Goal: Information Seeking & Learning: Find specific fact

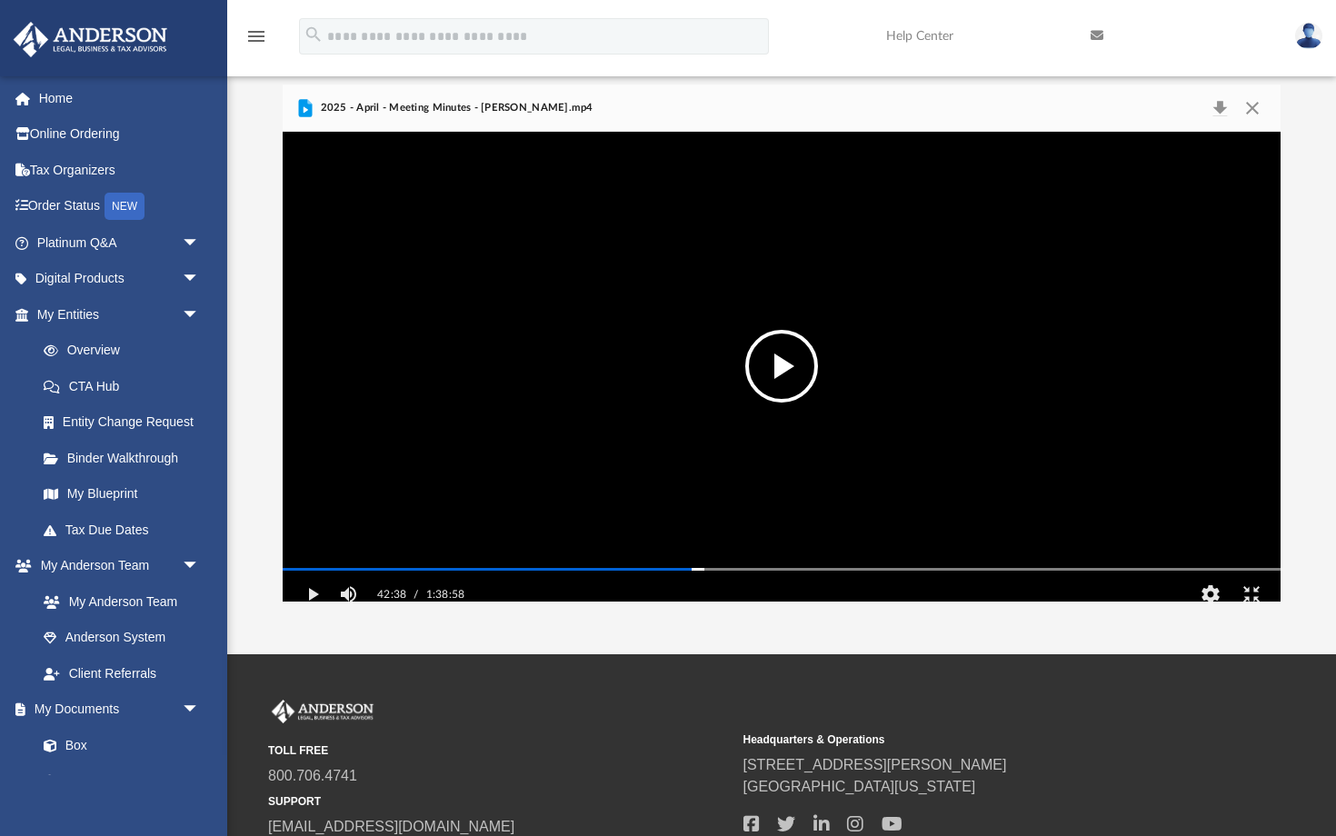
scroll to position [414, 998]
click at [520, 373] on video "File preview" at bounding box center [782, 366] width 998 height 499
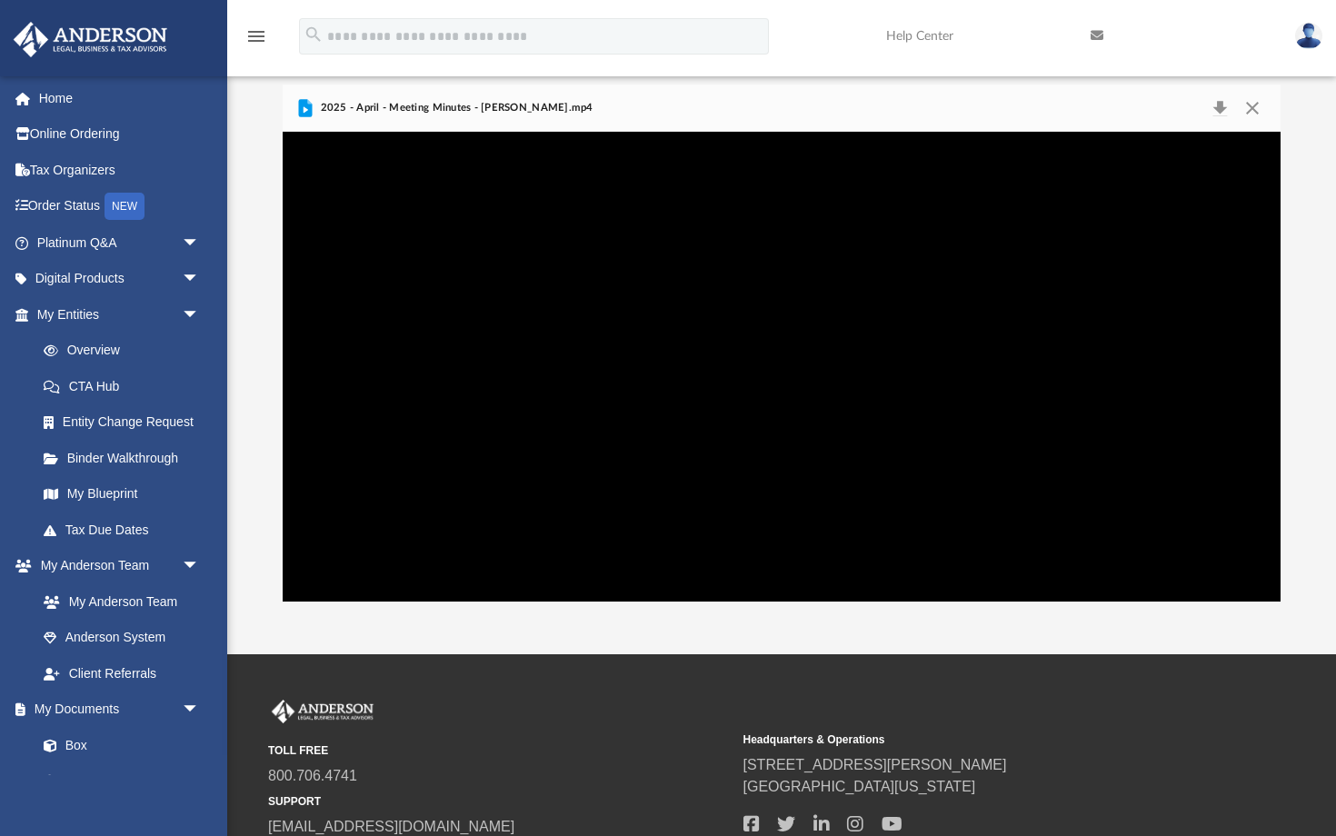
click at [520, 373] on video "File preview" at bounding box center [782, 366] width 998 height 499
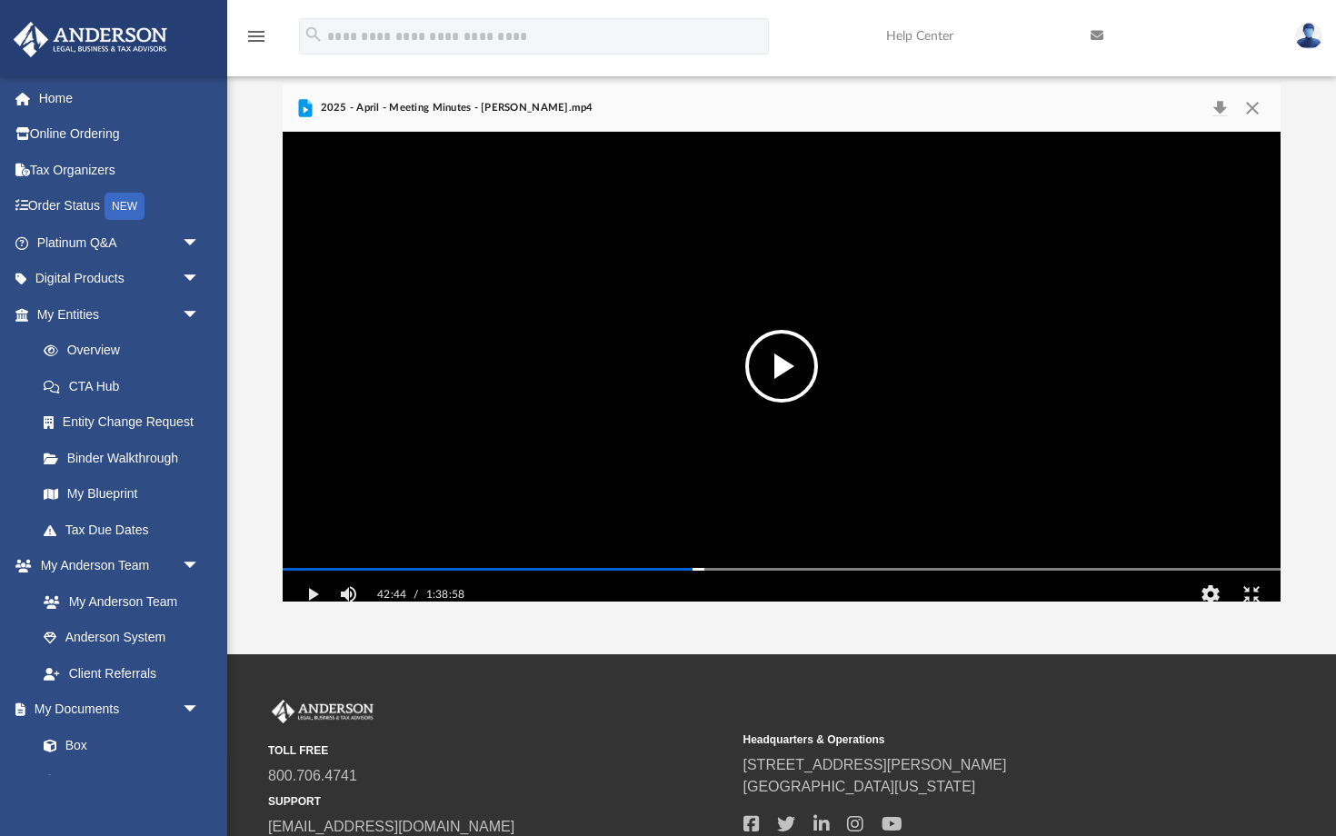
click at [540, 340] on video "File preview" at bounding box center [782, 366] width 998 height 499
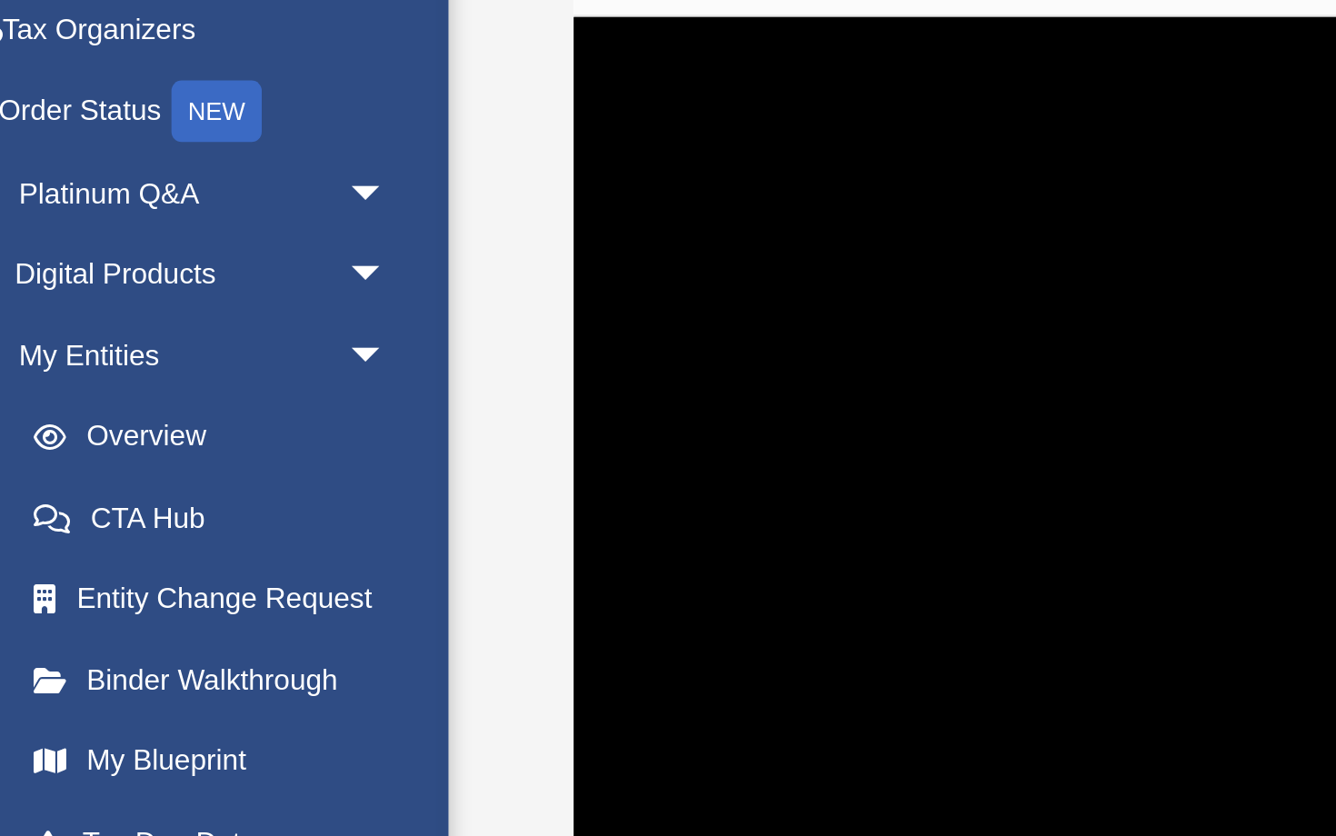
scroll to position [22, 0]
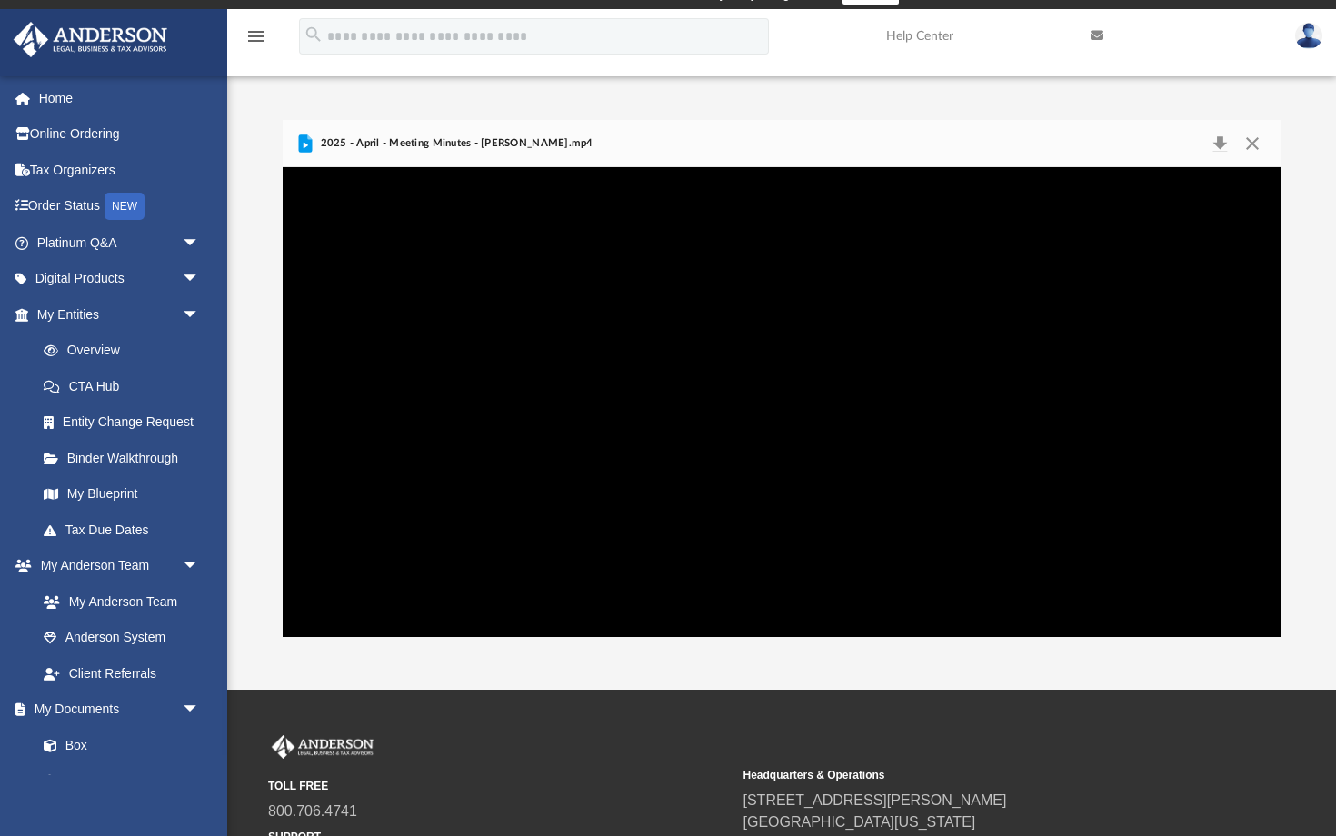
click at [527, 287] on video "File preview" at bounding box center [782, 402] width 998 height 499
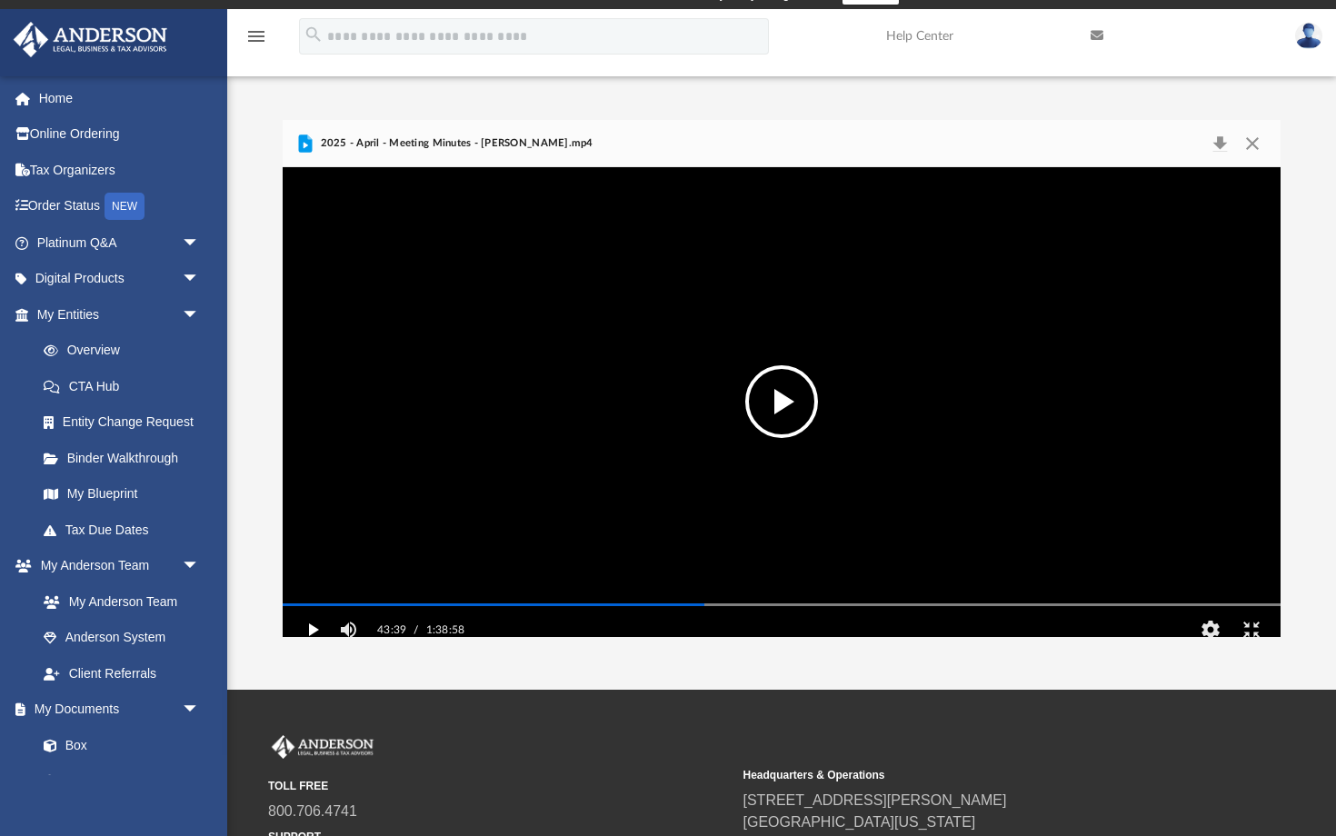
click at [292, 648] on button "Play" at bounding box center [312, 630] width 41 height 36
click at [1272, 648] on button "Exit fullscreen" at bounding box center [1251, 630] width 41 height 36
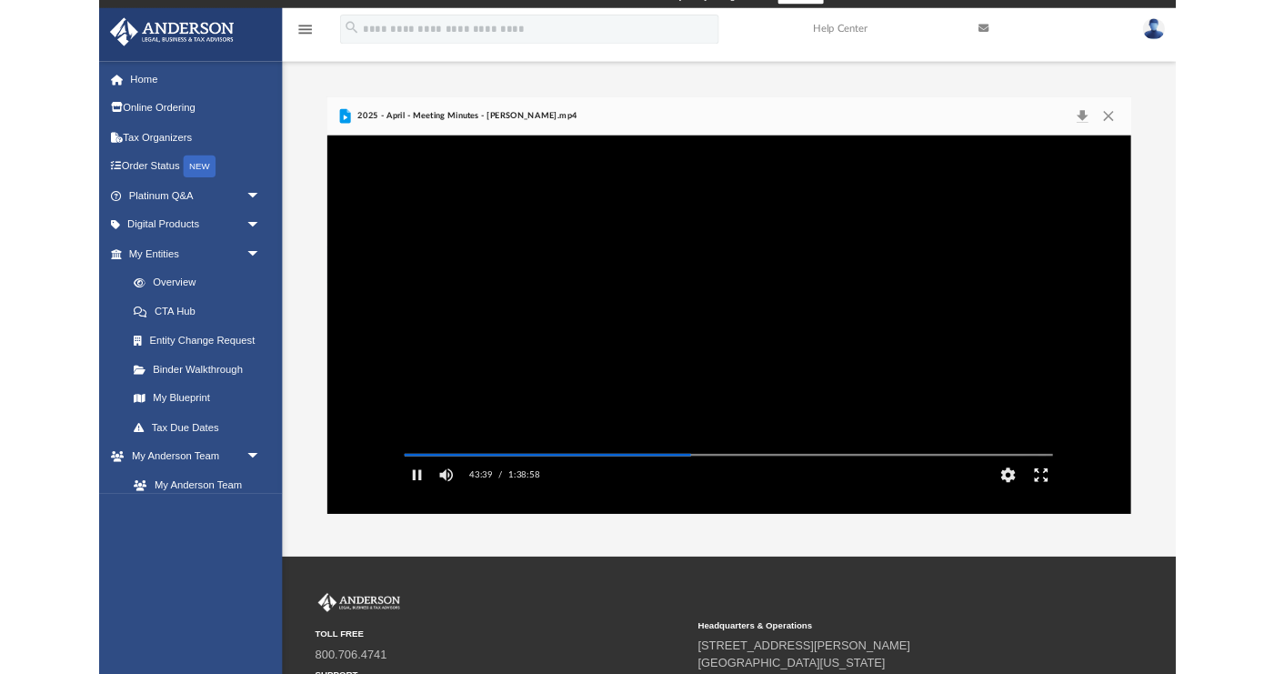
scroll to position [414, 942]
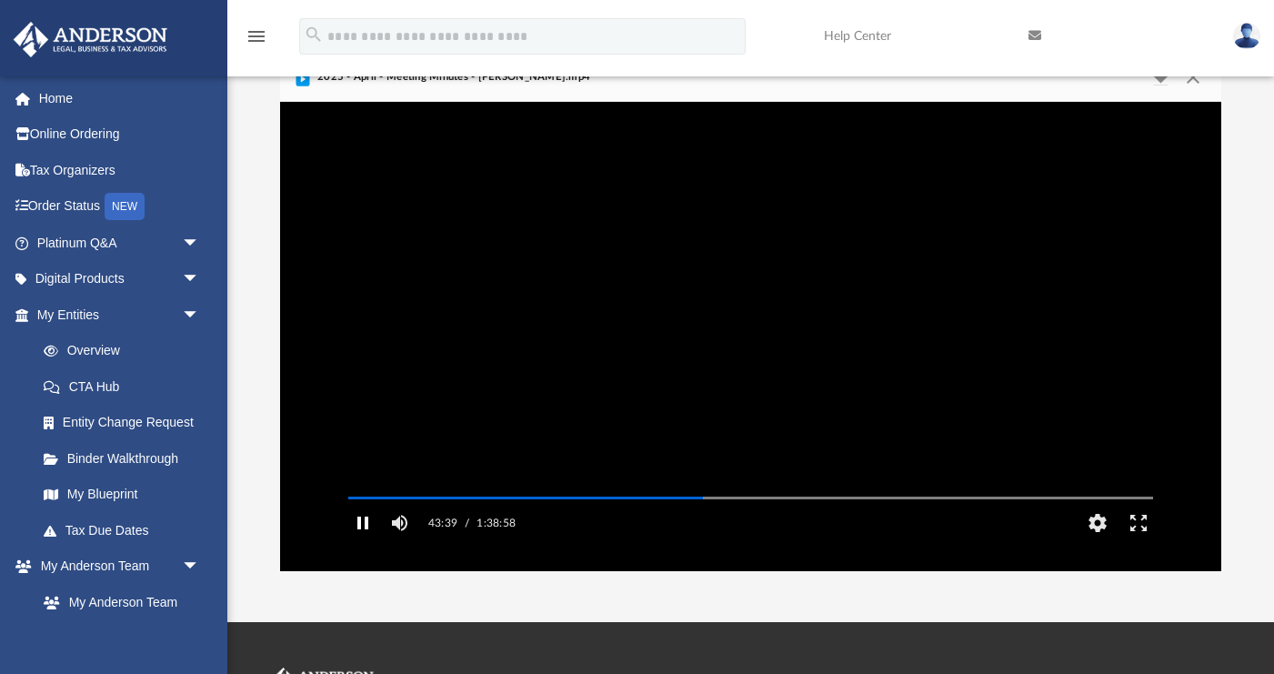
click at [362, 541] on button "Pause" at bounding box center [363, 523] width 41 height 36
click at [362, 541] on button "Play" at bounding box center [363, 523] width 41 height 36
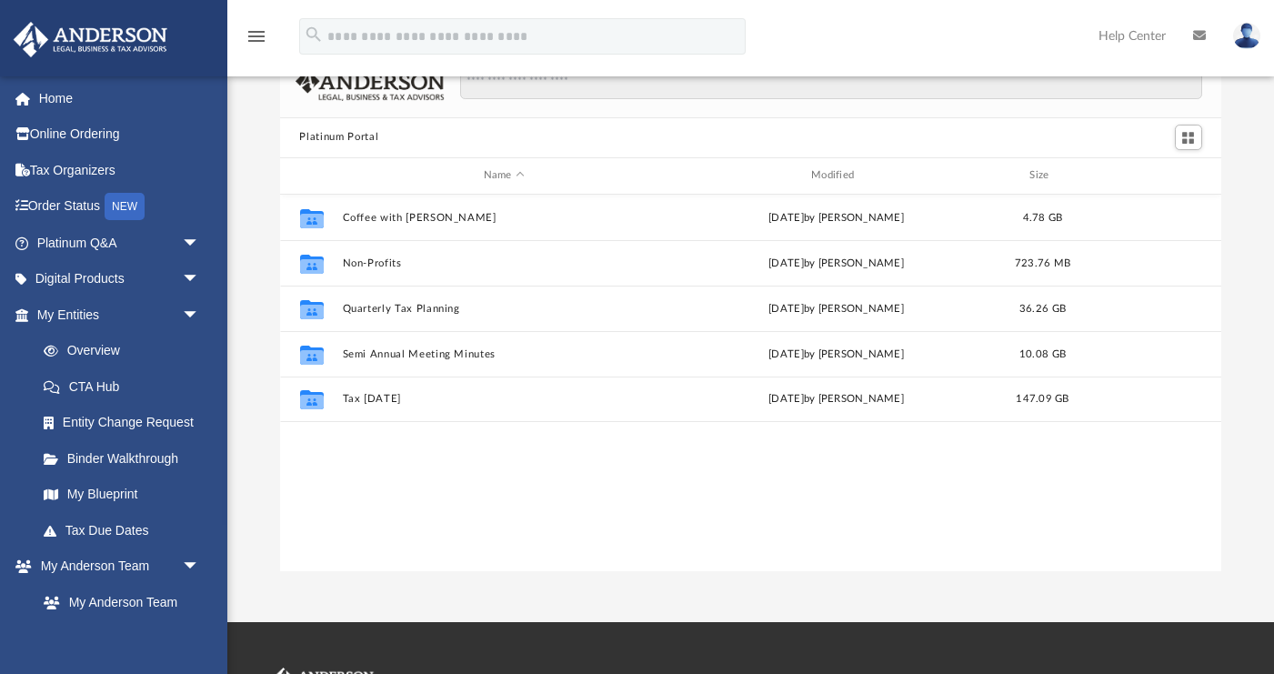
scroll to position [414, 942]
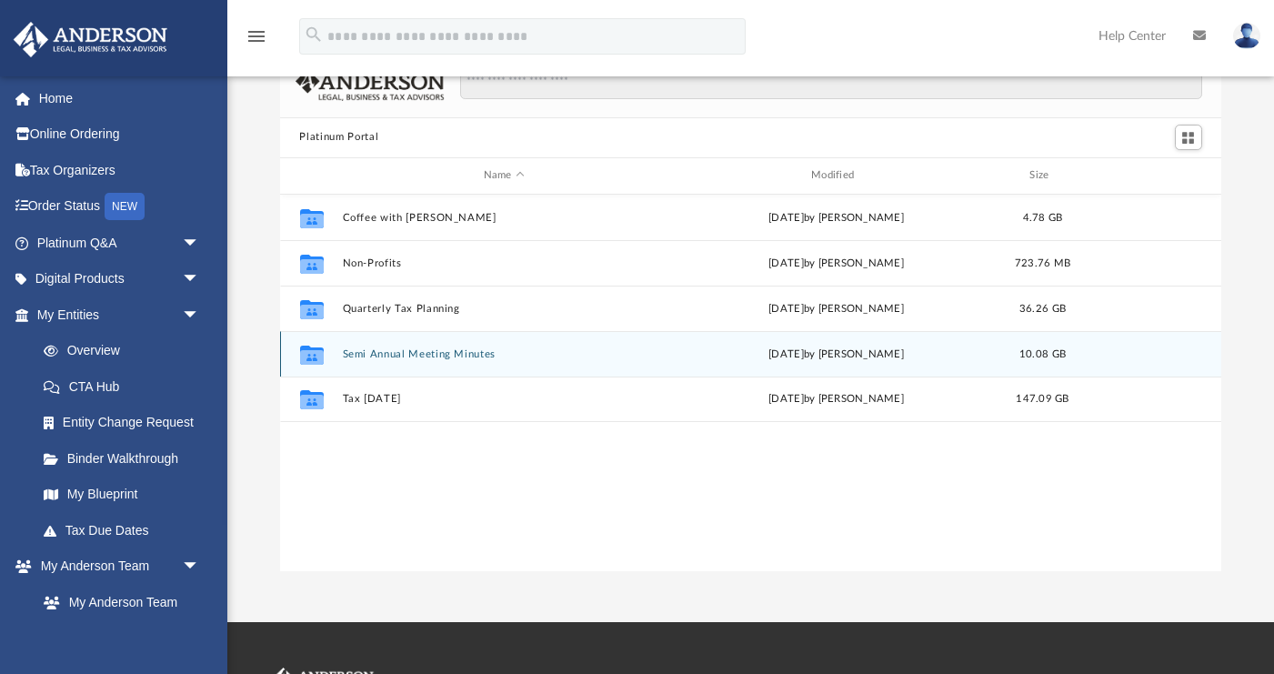
click at [503, 351] on button "Semi Annual Meeting Minutes" at bounding box center [504, 353] width 324 height 12
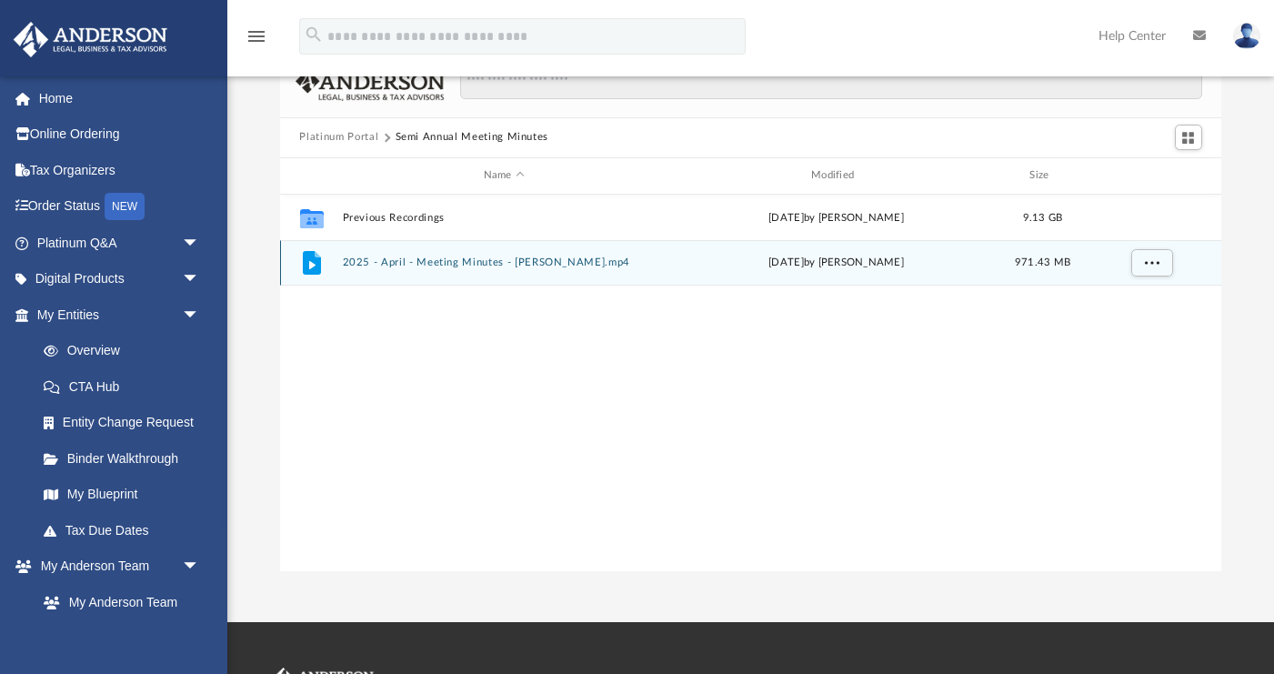
click at [485, 260] on button "2025 - April - Meeting Minutes - [PERSON_NAME].mp4" at bounding box center [504, 262] width 324 height 12
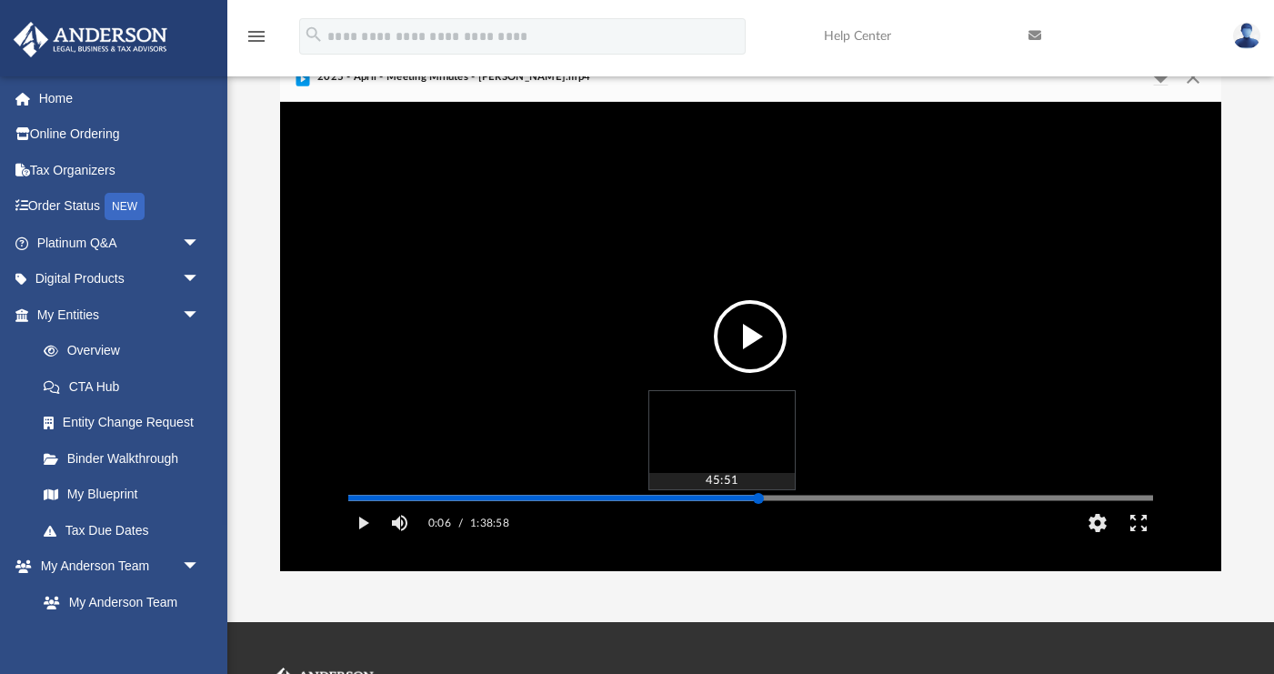
drag, startPoint x: 349, startPoint y: 523, endPoint x: 758, endPoint y: 525, distance: 409.1
click at [758, 504] on div "Media Slider" at bounding box center [758, 498] width 11 height 11
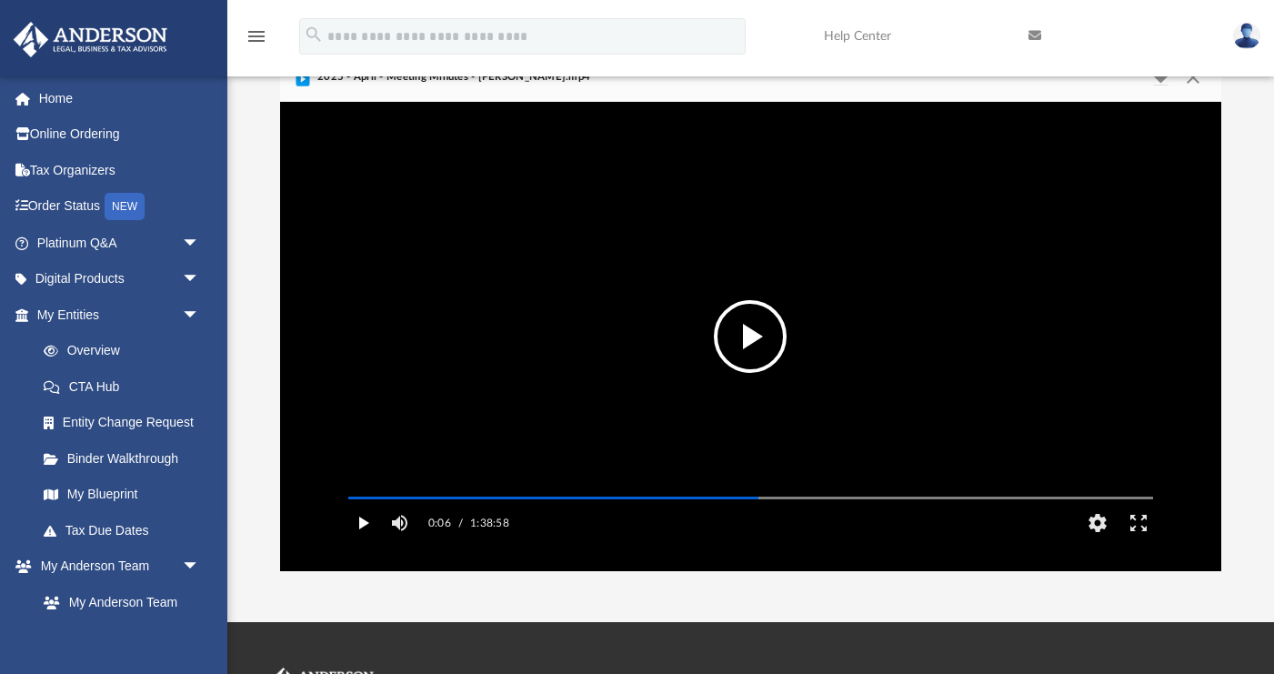
click at [365, 541] on button "Play" at bounding box center [363, 523] width 41 height 36
click at [1096, 541] on button "HD" at bounding box center [1096, 523] width 41 height 36
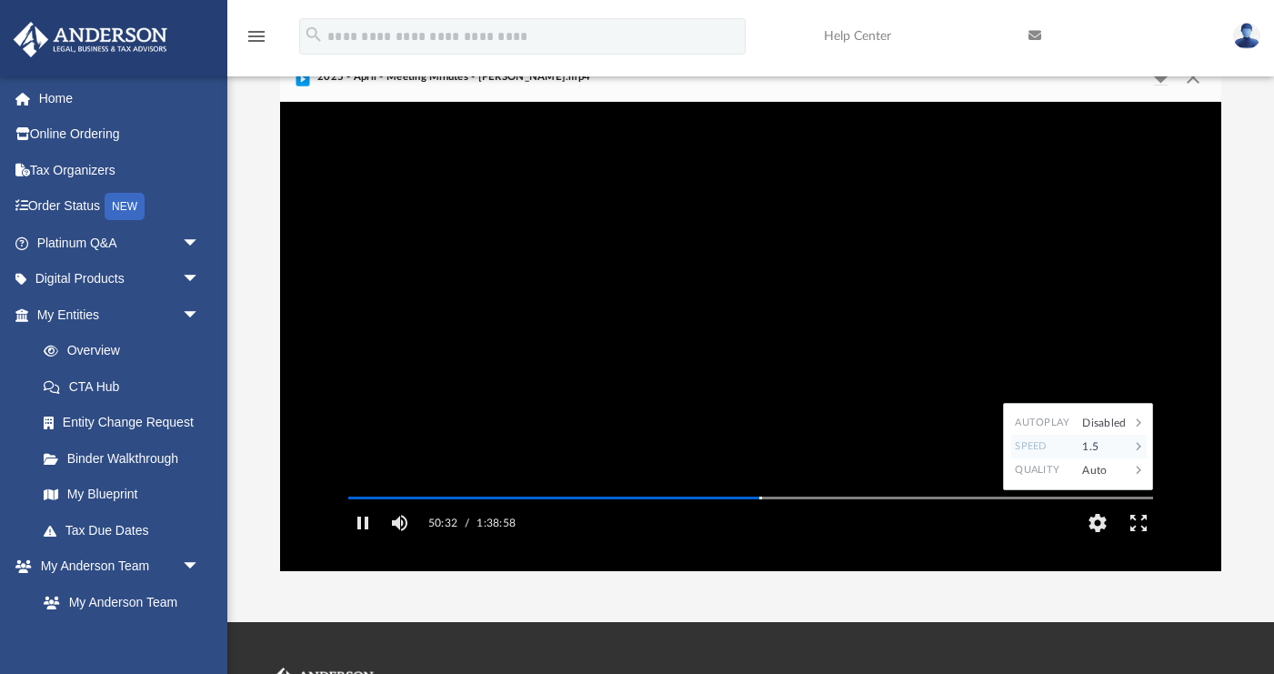
click at [1102, 458] on div "1.5" at bounding box center [1101, 447] width 56 height 24
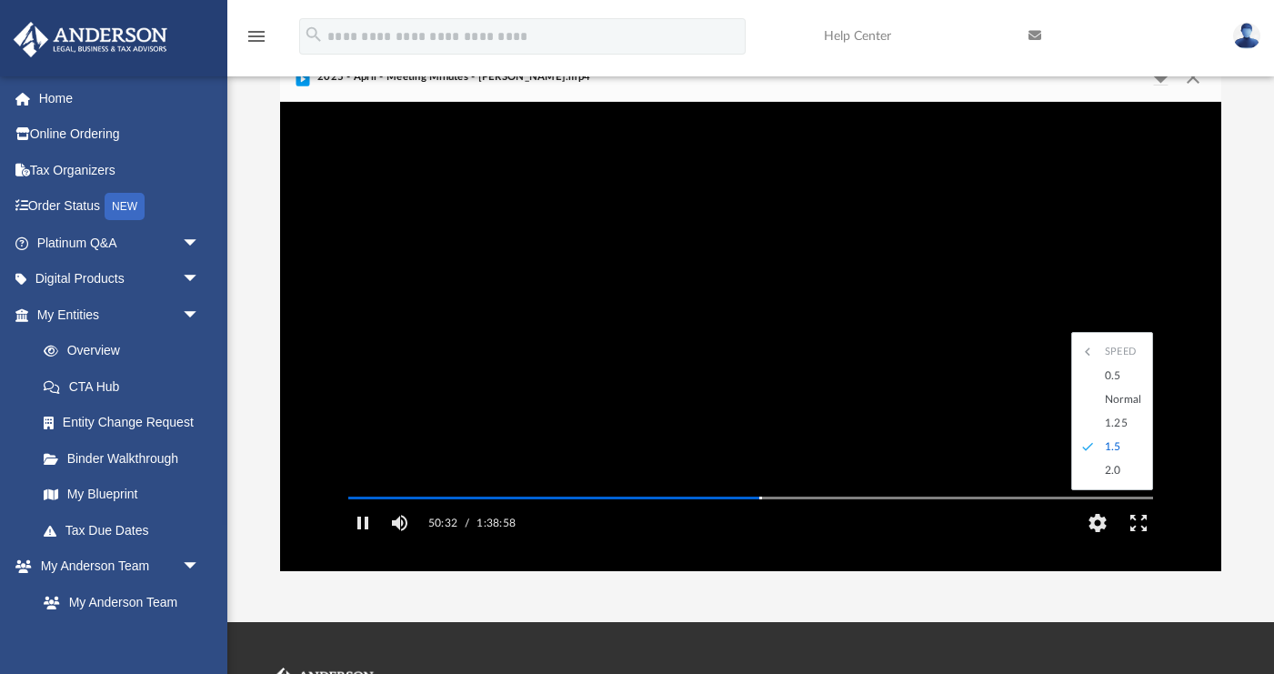
scroll to position [0, 0]
click at [1112, 458] on div "1.5" at bounding box center [1120, 447] width 50 height 24
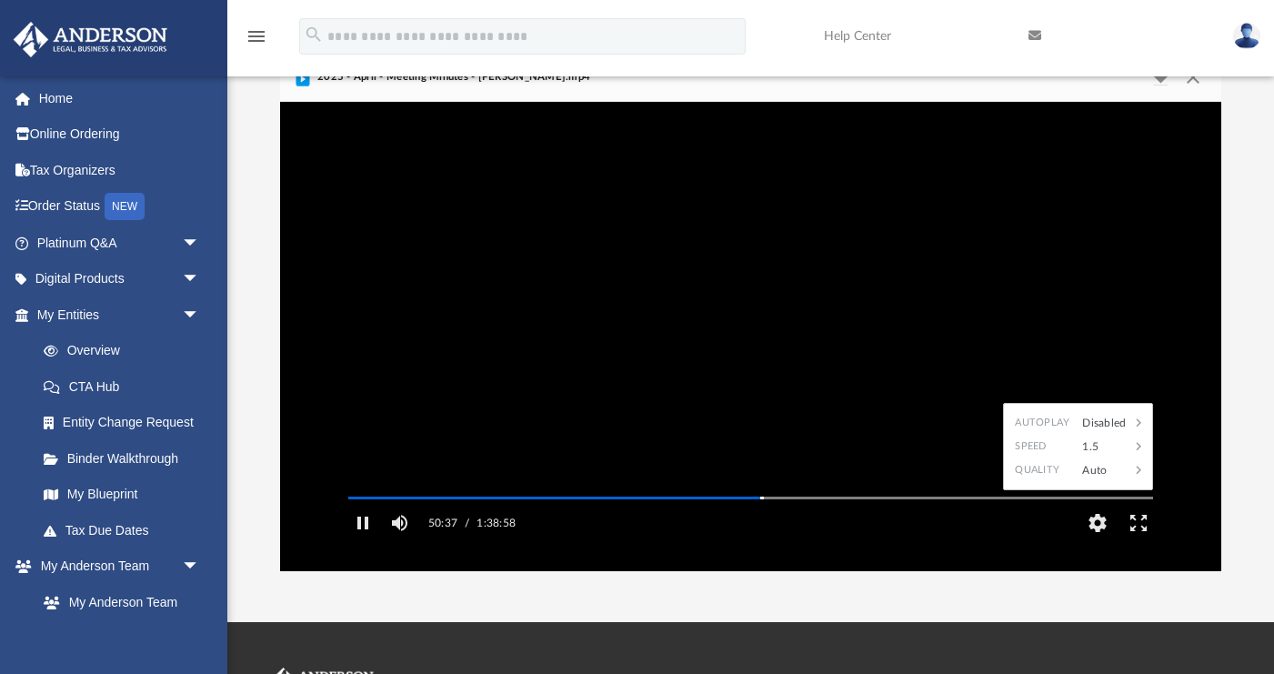
click at [859, 541] on div "50:37 / 1:38:58 CC HD" at bounding box center [751, 523] width 834 height 36
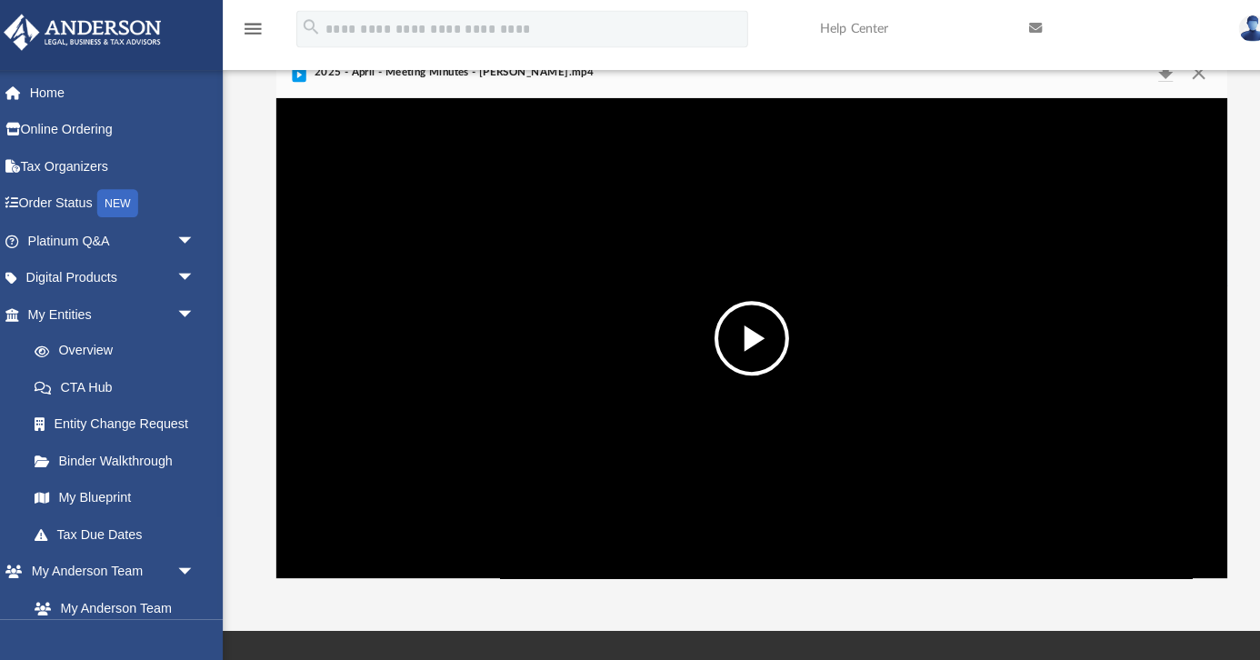
scroll to position [15, 15]
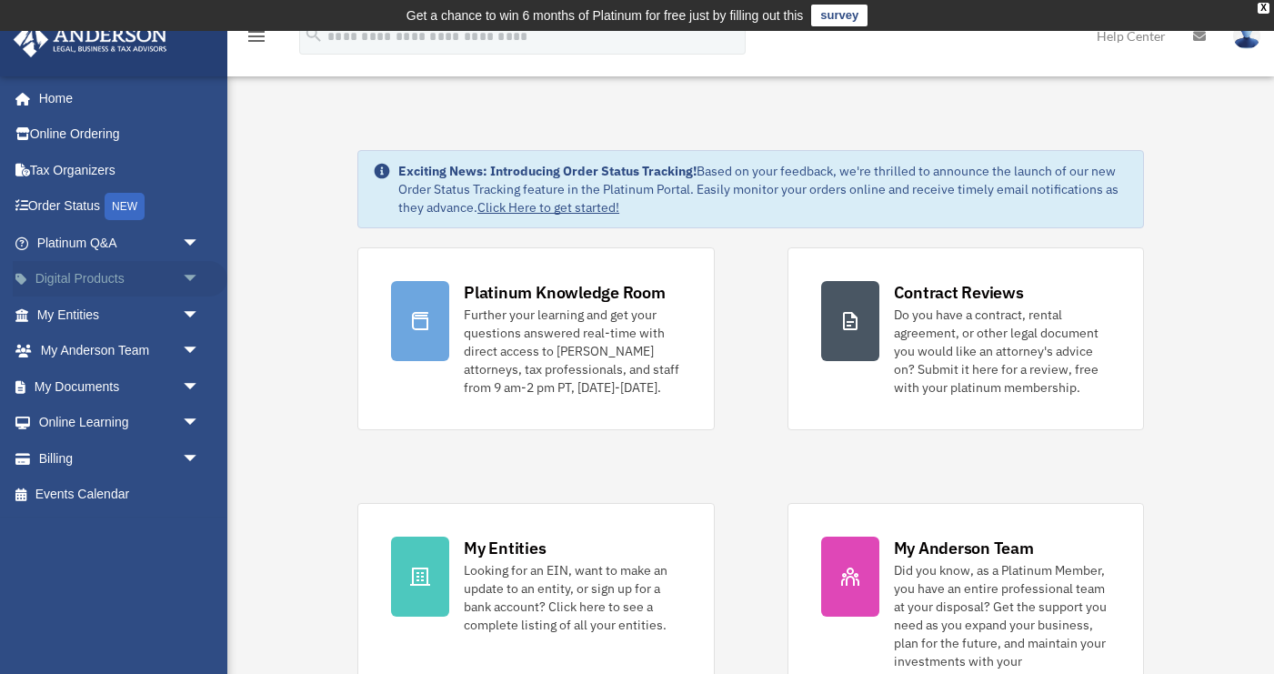
click at [120, 276] on link "Digital Products arrow_drop_down" at bounding box center [120, 279] width 215 height 36
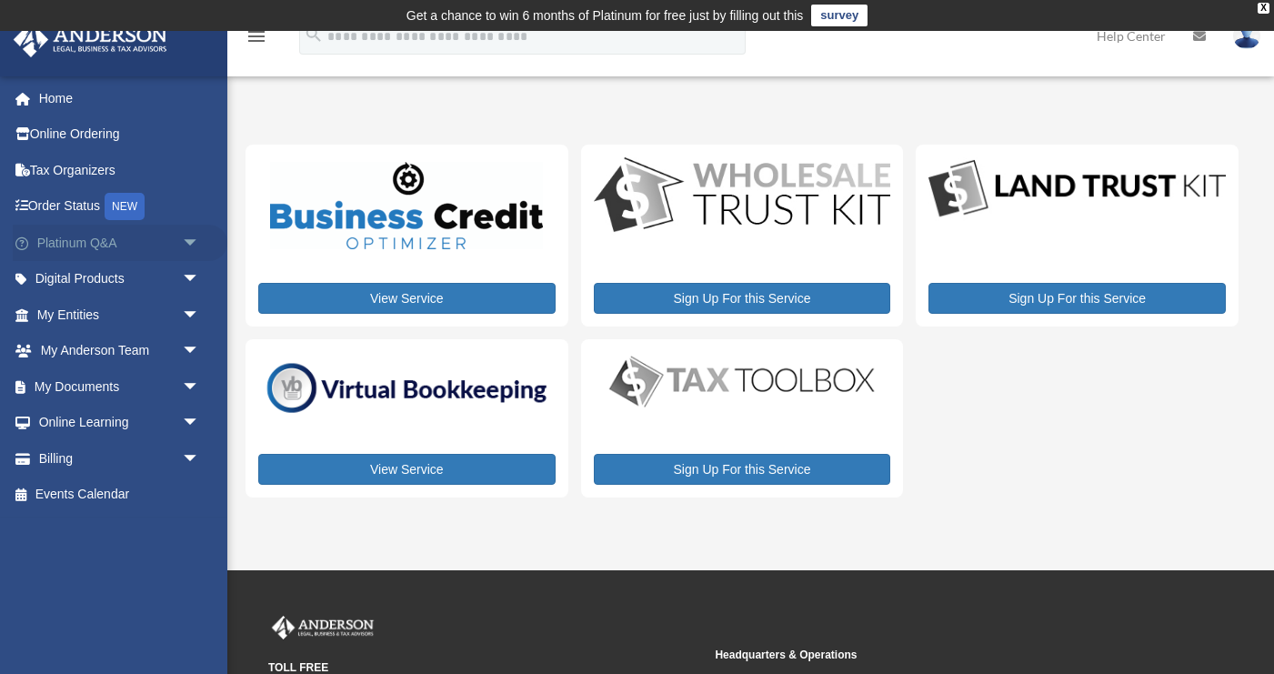
click at [77, 239] on link "Platinum Q&A arrow_drop_down" at bounding box center [120, 243] width 215 height 36
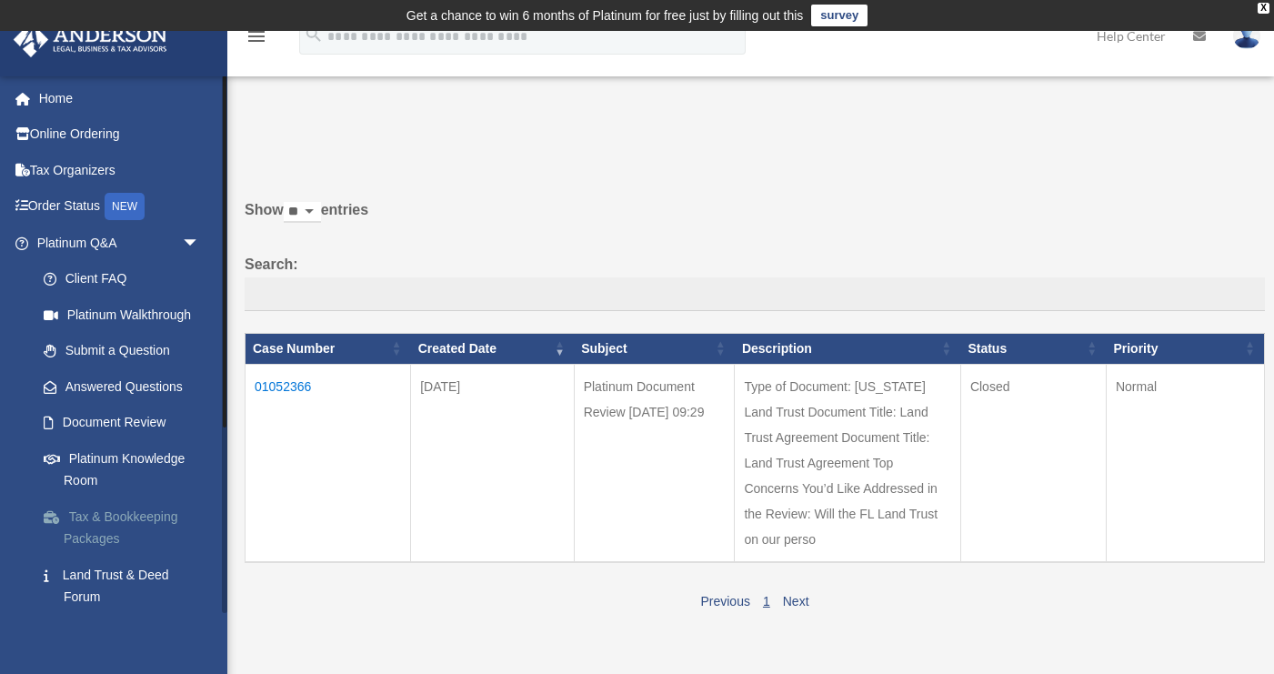
click at [115, 513] on link "Tax & Bookkeeping Packages" at bounding box center [126, 527] width 202 height 58
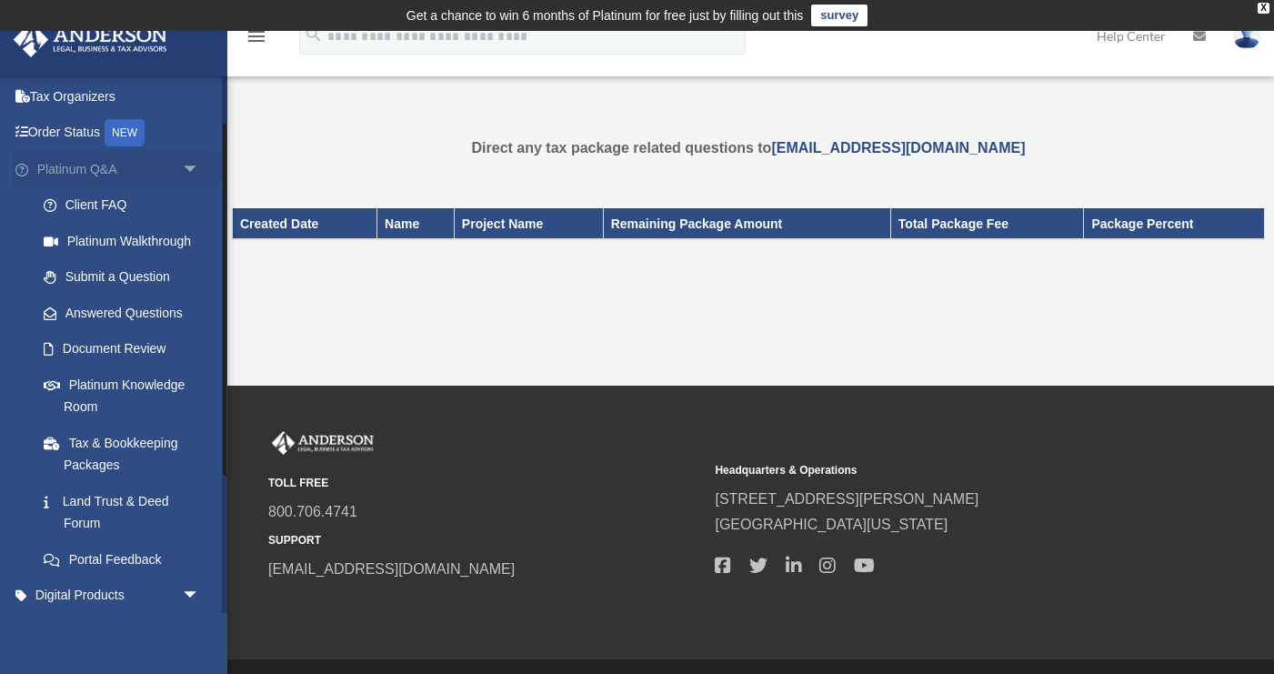
click at [190, 163] on span "arrow_drop_down" at bounding box center [200, 169] width 36 height 37
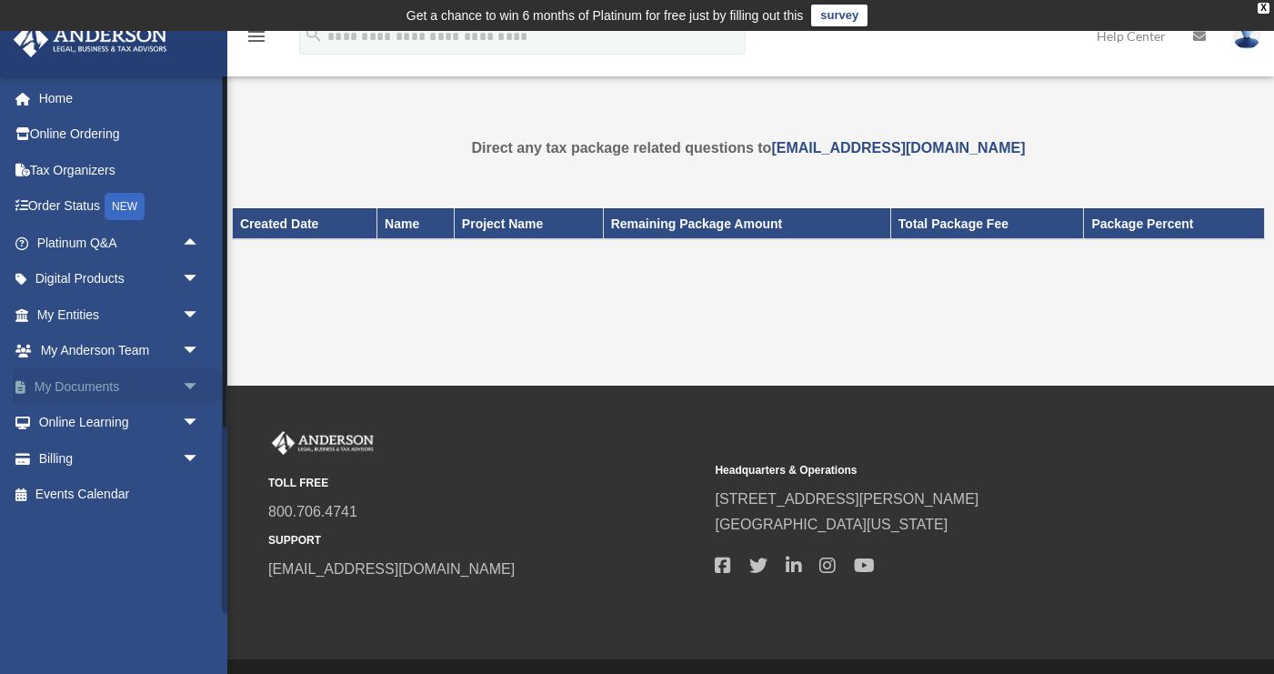
click at [79, 381] on link "My Documents arrow_drop_down" at bounding box center [120, 386] width 215 height 36
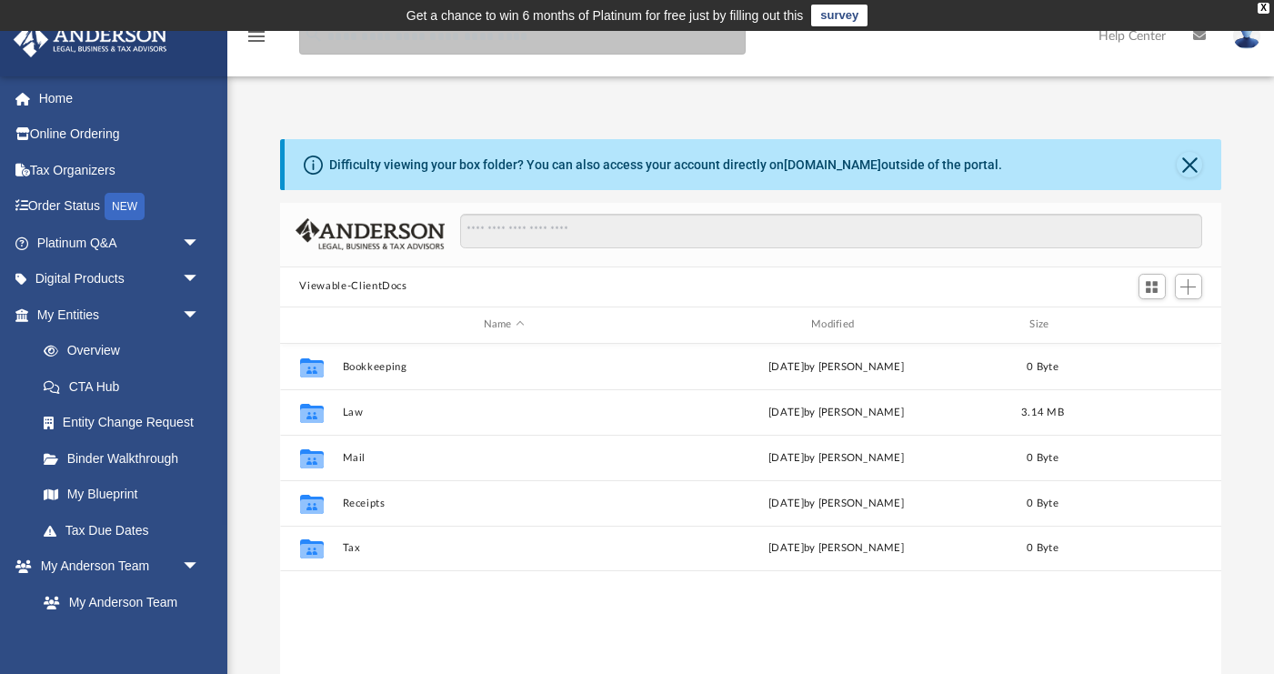
click at [483, 39] on input "search" at bounding box center [522, 36] width 446 height 36
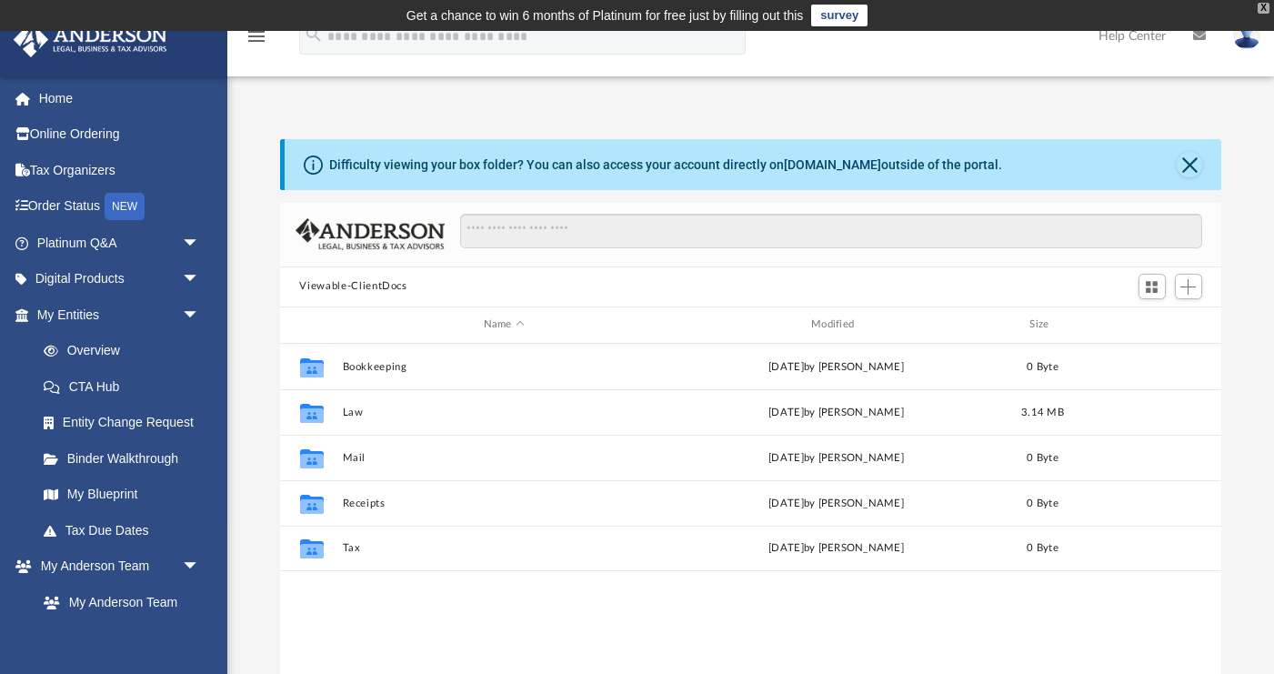
click at [1264, 7] on div "X" at bounding box center [1263, 8] width 12 height 11
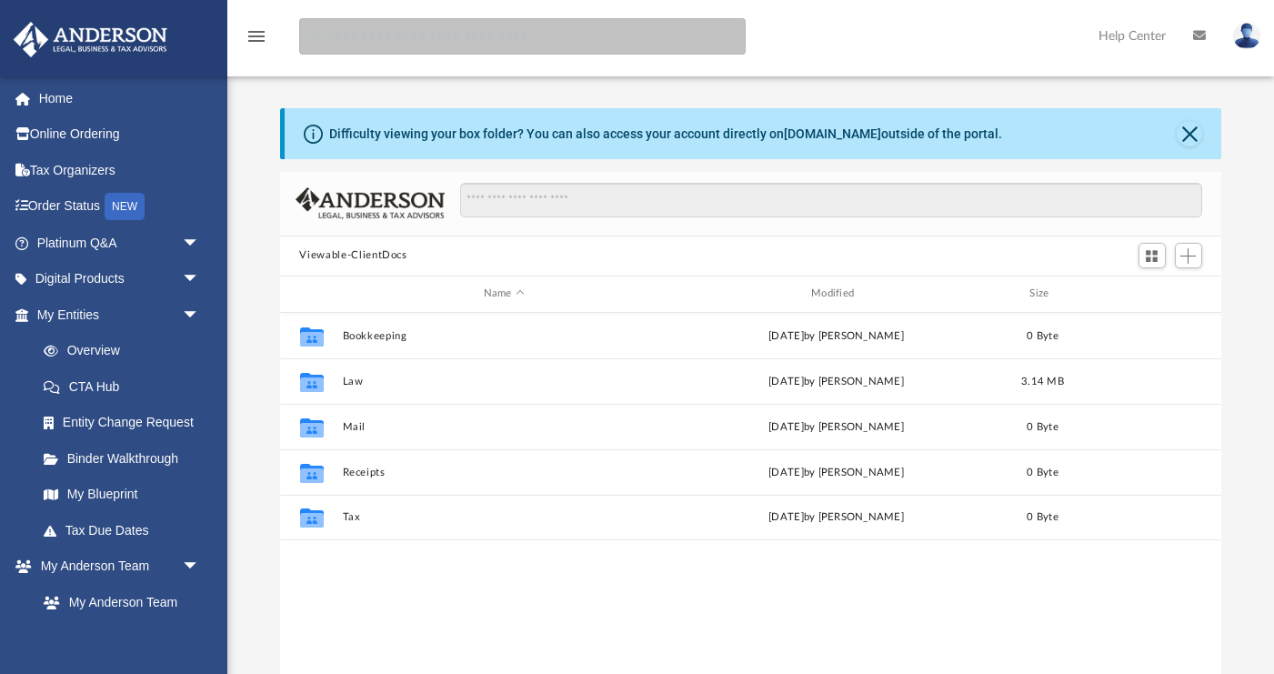
click at [525, 37] on input "search" at bounding box center [522, 36] width 446 height 36
type input "**********"
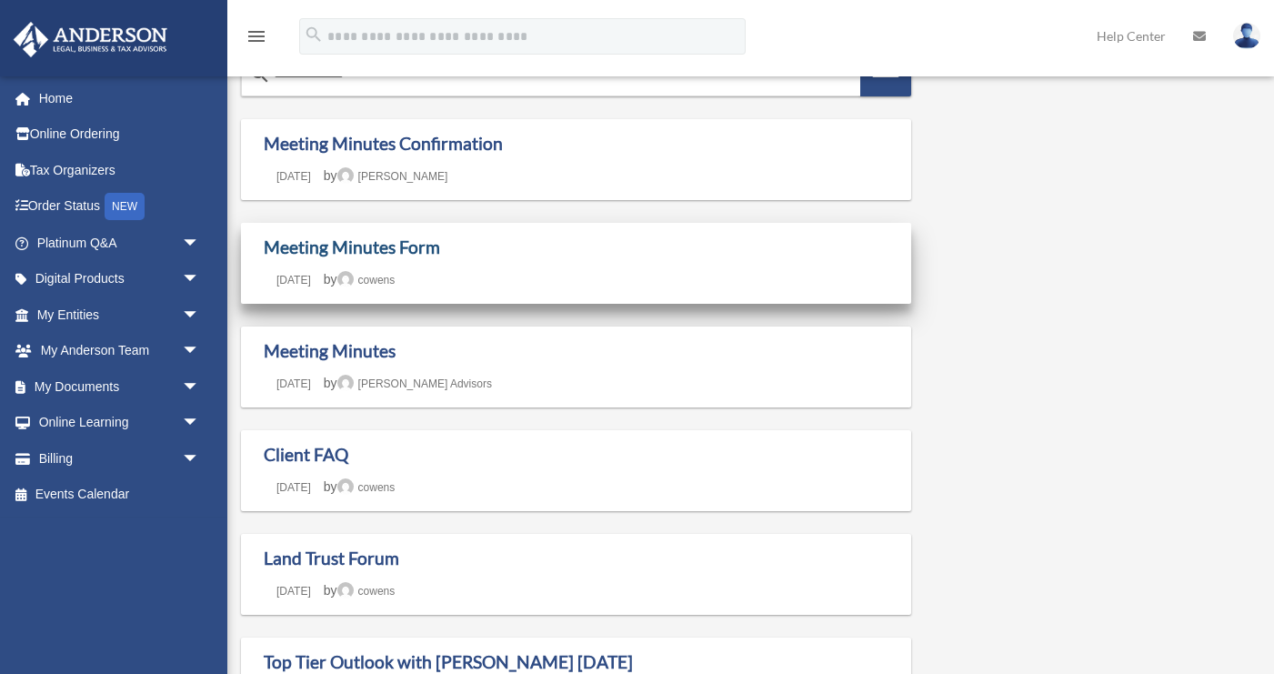
click at [390, 248] on link "Meeting Minutes Form" at bounding box center [352, 246] width 176 height 21
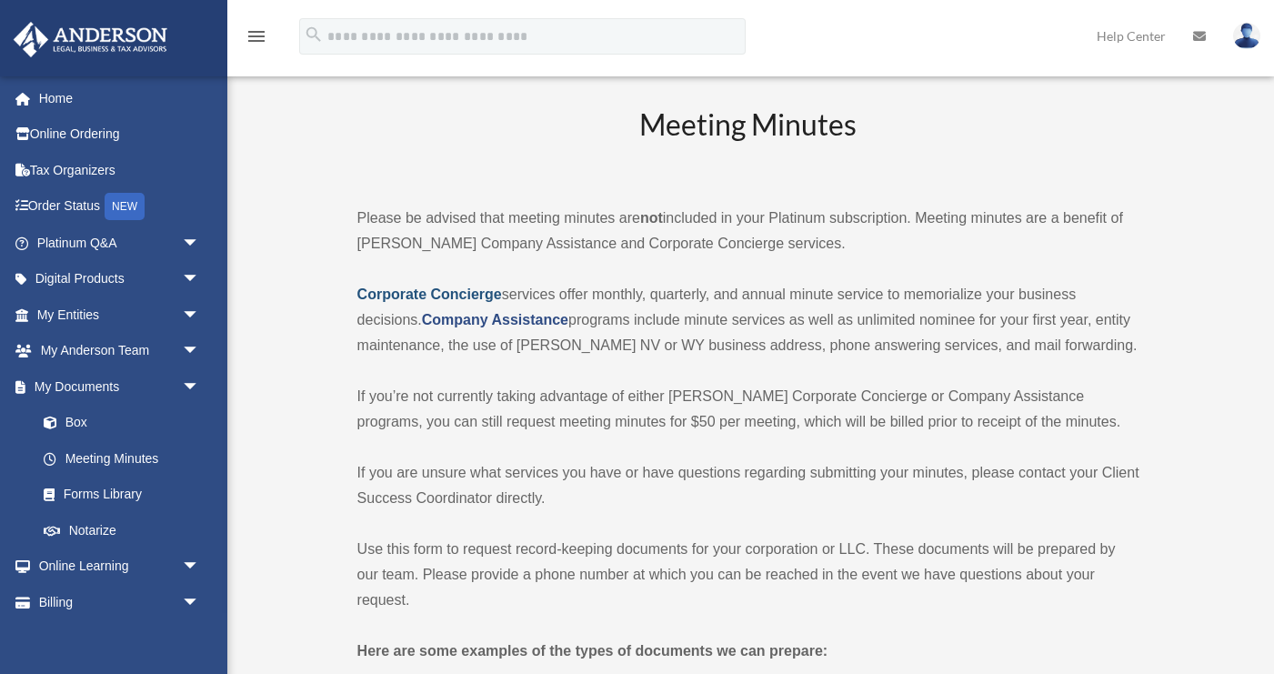
click at [446, 291] on strong "Corporate Concierge" at bounding box center [429, 293] width 145 height 15
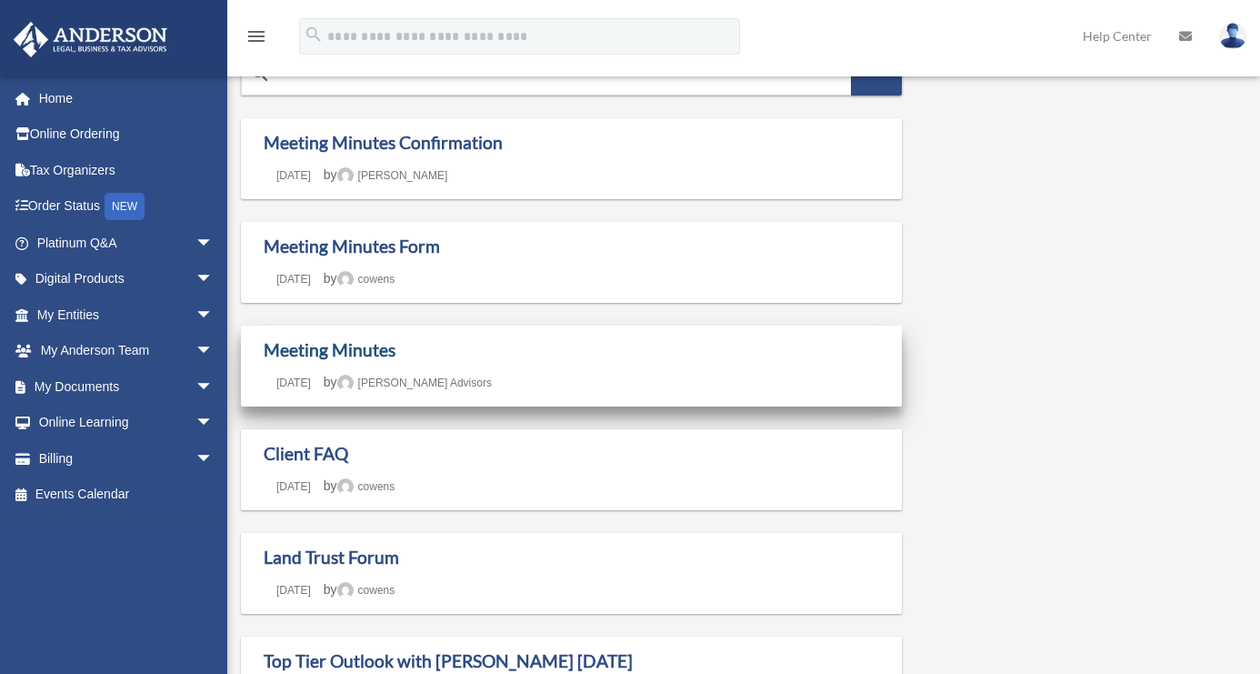
click at [362, 345] on link "Meeting Minutes" at bounding box center [330, 349] width 132 height 21
click at [305, 347] on link "Meeting Minutes" at bounding box center [330, 349] width 132 height 21
